Goal: Transaction & Acquisition: Download file/media

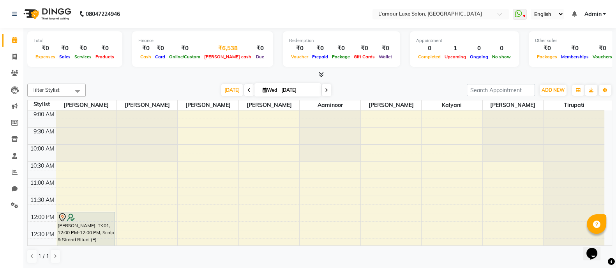
click at [212, 48] on div "₹6,538" at bounding box center [227, 48] width 51 height 9
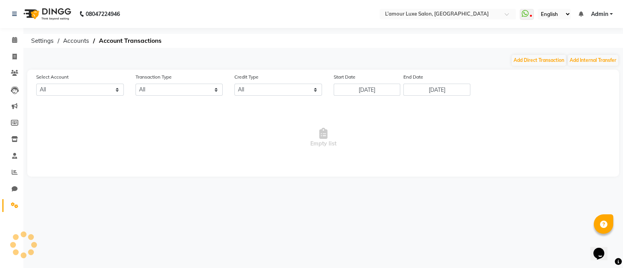
select select "6414"
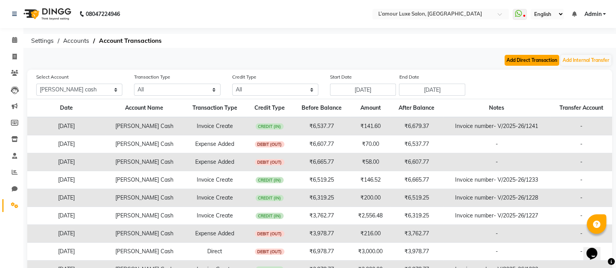
click at [524, 61] on button "Add Direct Transaction" at bounding box center [532, 60] width 55 height 11
select select "direct"
select select "6414"
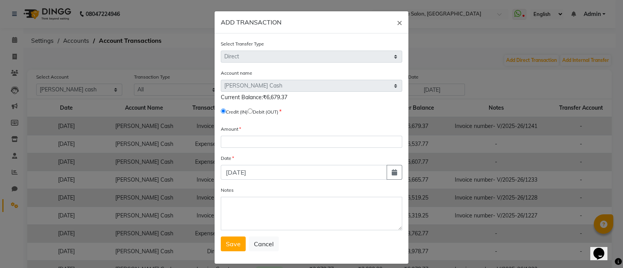
click at [251, 112] on input "radio" at bounding box center [250, 111] width 5 height 5
radio input "true"
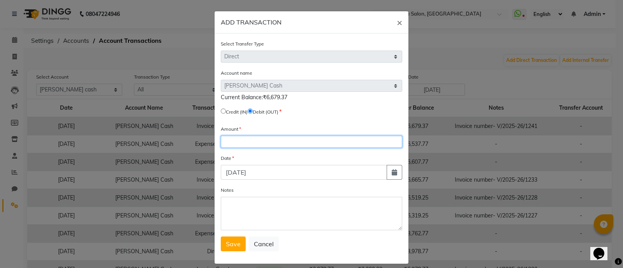
click at [254, 142] on input "number" at bounding box center [312, 142] width 182 height 12
type input "4359"
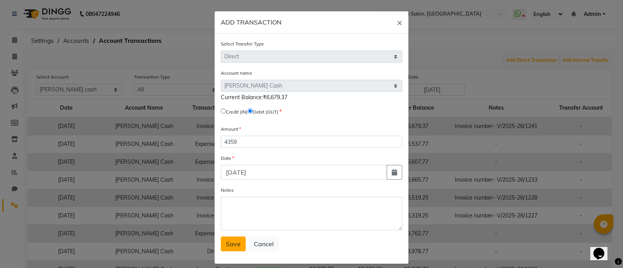
click at [235, 242] on span "Save" at bounding box center [233, 244] width 15 height 8
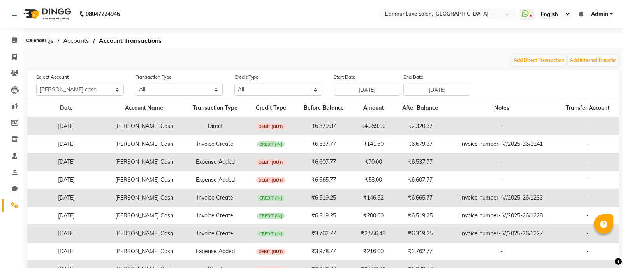
select select "6414"
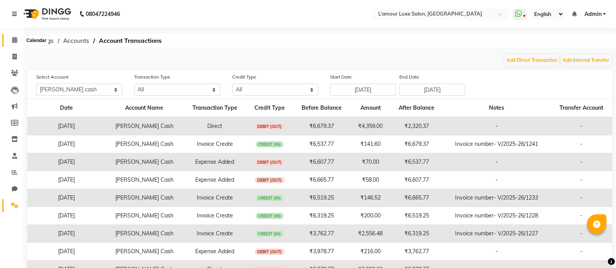
drag, startPoint x: 0, startPoint y: 0, endPoint x: 12, endPoint y: 39, distance: 40.5
click at [12, 39] on icon at bounding box center [14, 40] width 5 height 6
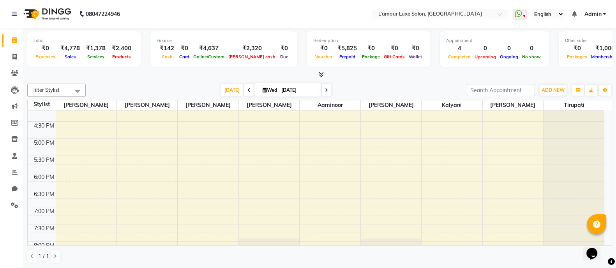
scroll to position [246, 0]
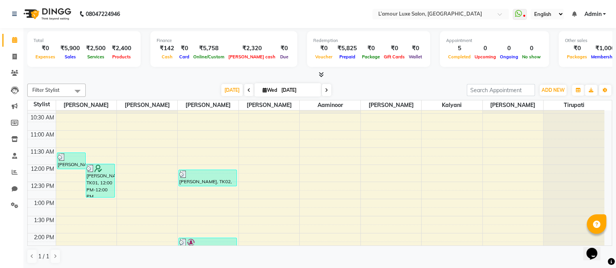
scroll to position [42, 0]
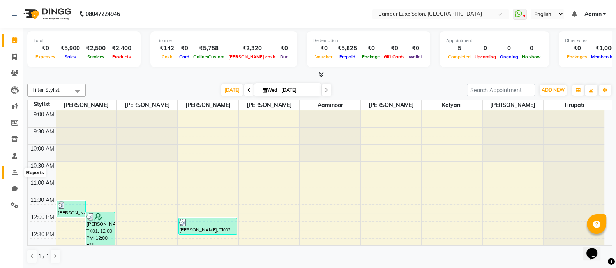
click at [14, 168] on span at bounding box center [15, 172] width 14 height 9
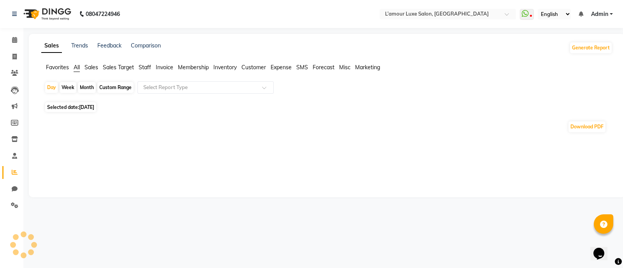
click at [95, 65] on span "Sales" at bounding box center [92, 67] width 14 height 7
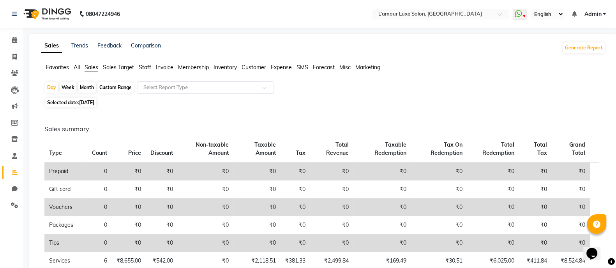
click at [145, 67] on span "Staff" at bounding box center [145, 67] width 12 height 7
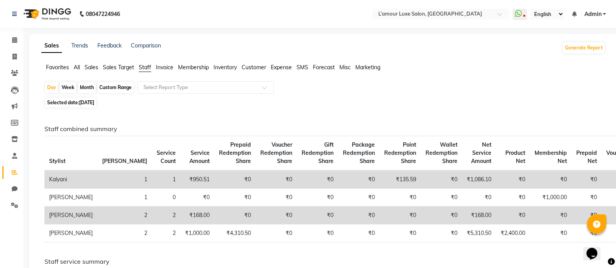
click at [88, 88] on div "Month" at bounding box center [87, 87] width 18 height 11
select select "9"
select select "2025"
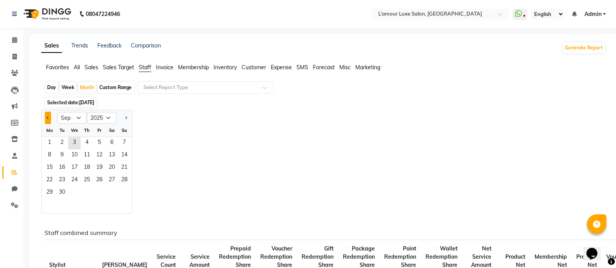
click at [46, 117] on button "Previous month" at bounding box center [48, 118] width 6 height 12
select select "7"
click at [64, 150] on span "8" at bounding box center [62, 156] width 12 height 12
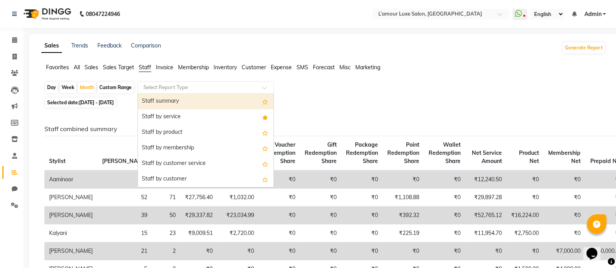
click at [262, 85] on div at bounding box center [206, 88] width 136 height 8
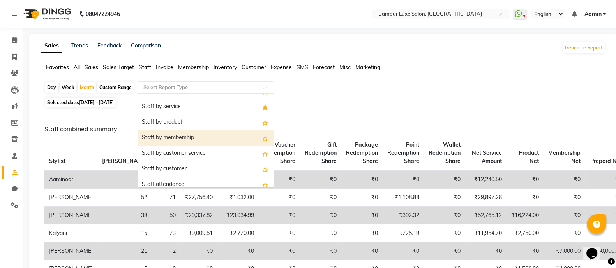
scroll to position [11, 0]
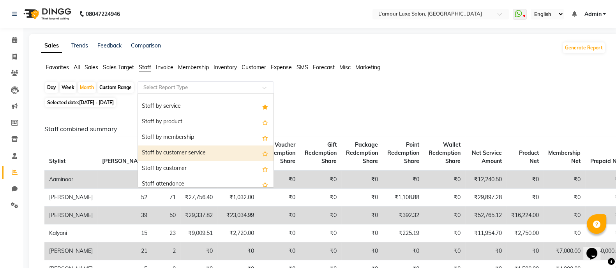
click at [206, 153] on div "Staff by customer service" at bounding box center [206, 154] width 136 height 16
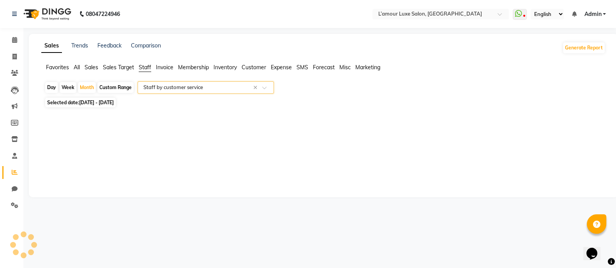
select select "full_report"
select select "csv"
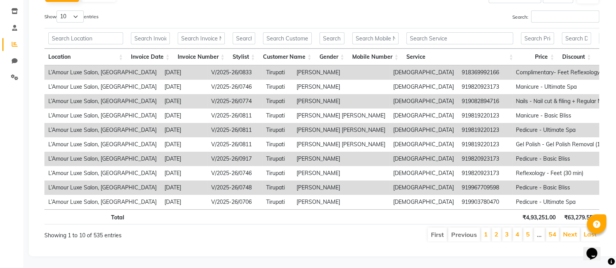
scroll to position [0, 0]
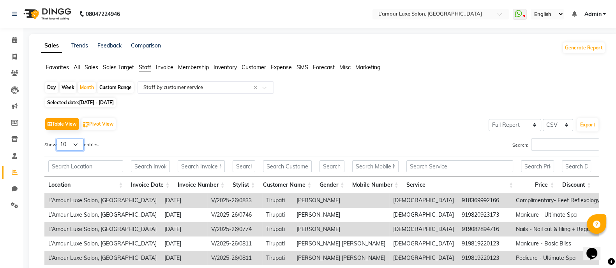
click at [79, 145] on select "10 25 50 100" at bounding box center [69, 145] width 27 height 12
select select "100"
click at [58, 139] on select "10 25 50 100" at bounding box center [69, 145] width 27 height 12
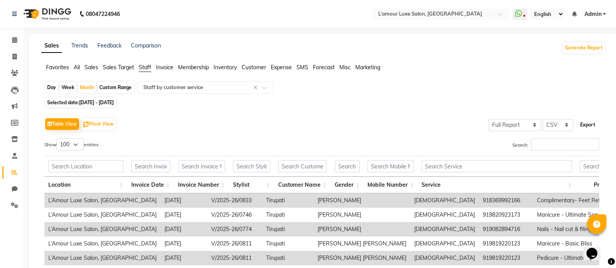
click at [584, 125] on button "Export" at bounding box center [587, 124] width 21 height 13
